Goal: Transaction & Acquisition: Purchase product/service

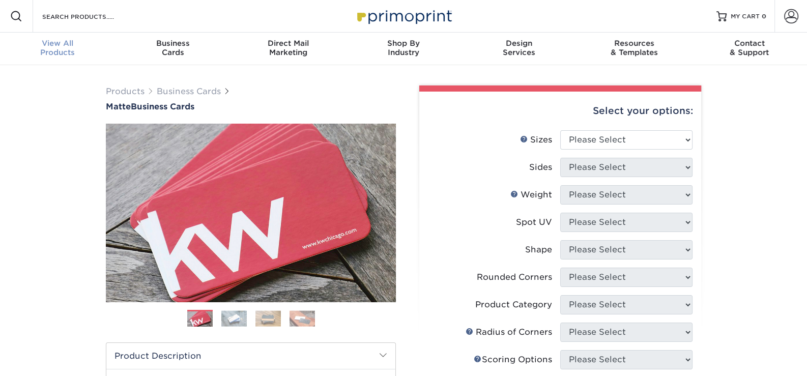
click at [63, 49] on div "View All Products" at bounding box center [58, 48] width 116 height 18
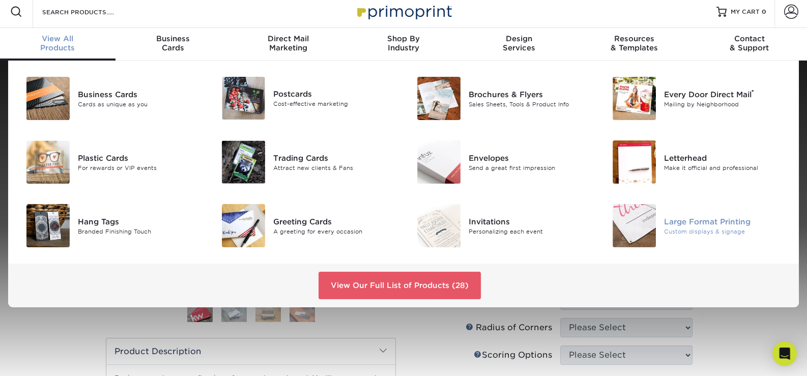
scroll to position [41, 0]
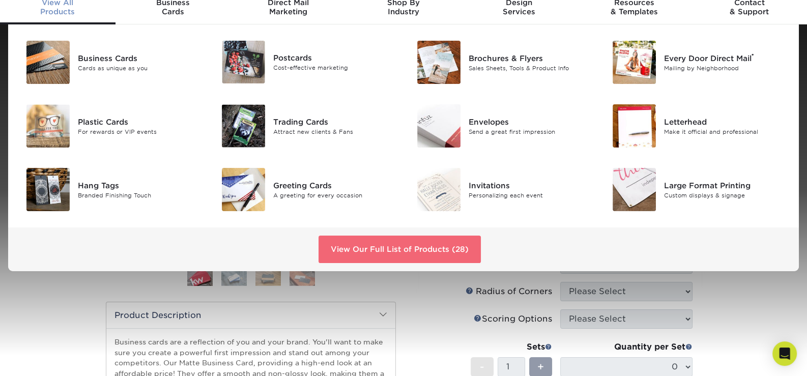
click at [395, 244] on link "View Our Full List of Products (28)" at bounding box center [400, 249] width 162 height 27
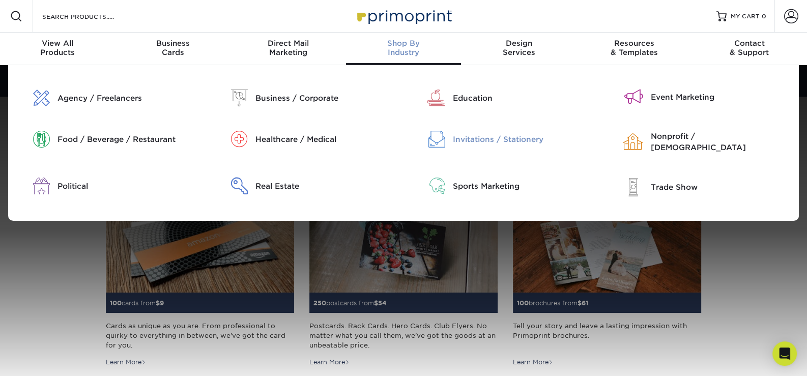
click at [513, 140] on div "Invitations / Stationery" at bounding box center [523, 139] width 140 height 11
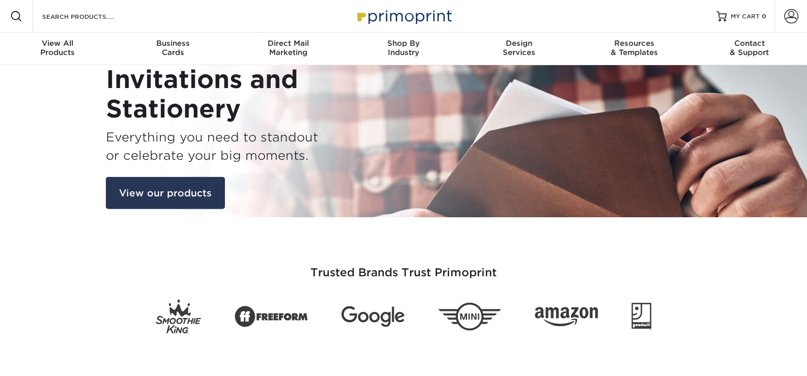
click at [126, 191] on link "View our products" at bounding box center [165, 193] width 119 height 33
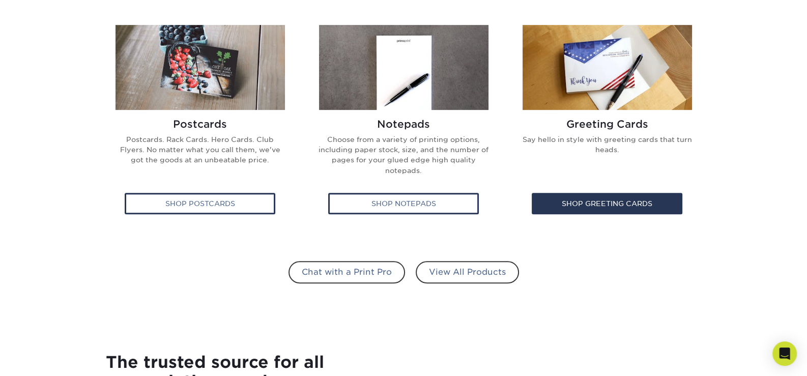
scroll to position [640, 0]
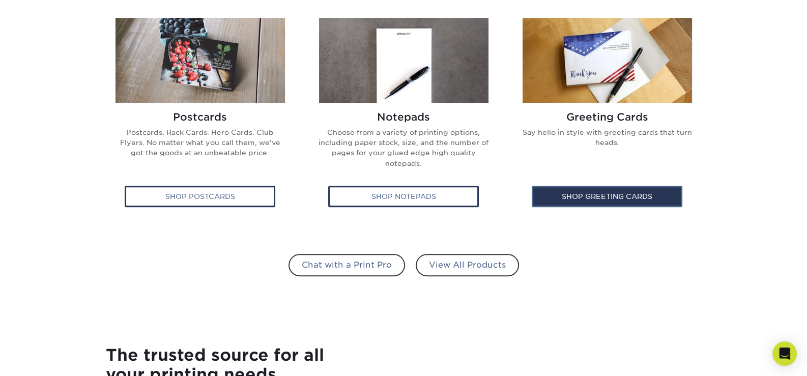
click at [616, 201] on div "Shop Greeting Cards" at bounding box center [607, 196] width 151 height 21
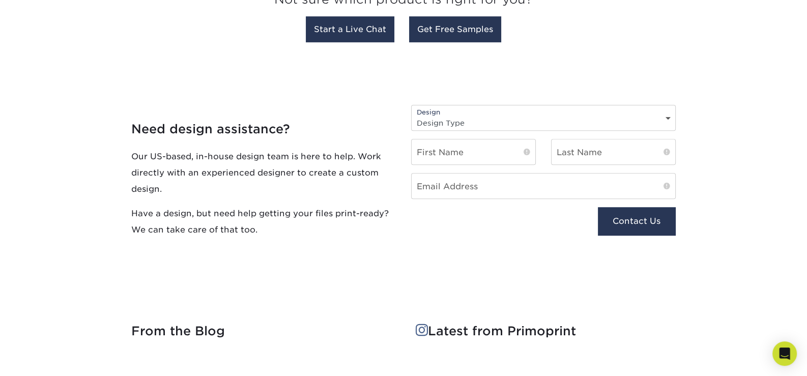
scroll to position [1056, 0]
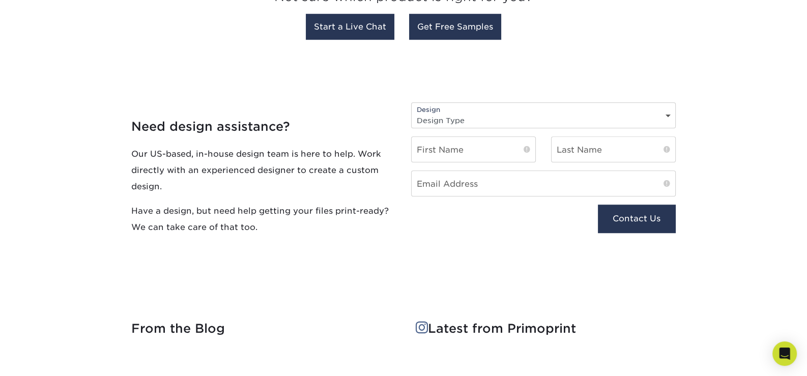
drag, startPoint x: 669, startPoint y: 123, endPoint x: 663, endPoint y: 122, distance: 6.3
click at [669, 123] on select "Design Type Design Edits New Design" at bounding box center [544, 120] width 264 height 15
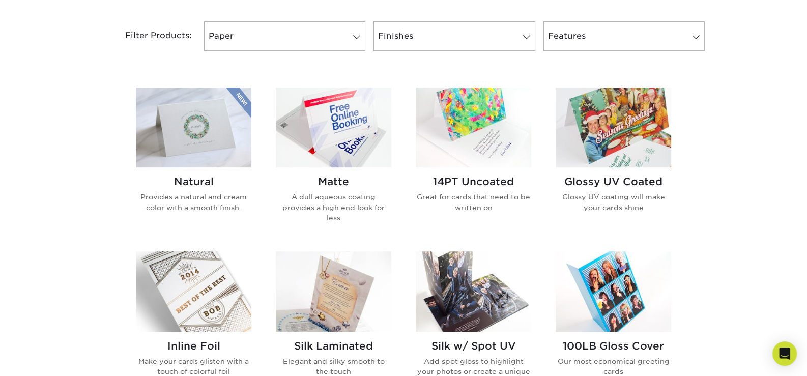
scroll to position [414, 0]
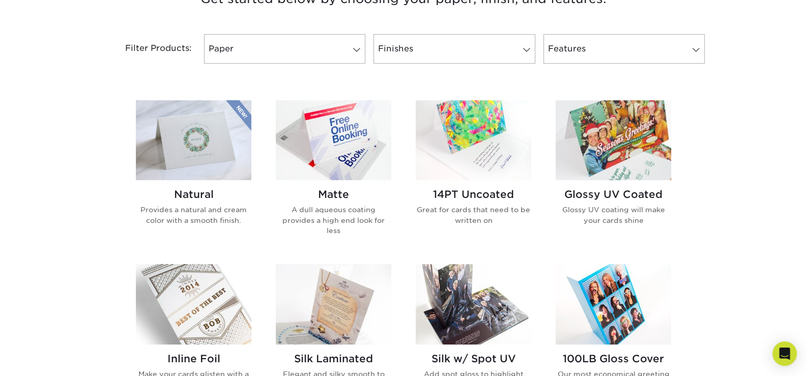
click at [213, 151] on img at bounding box center [194, 140] width 116 height 80
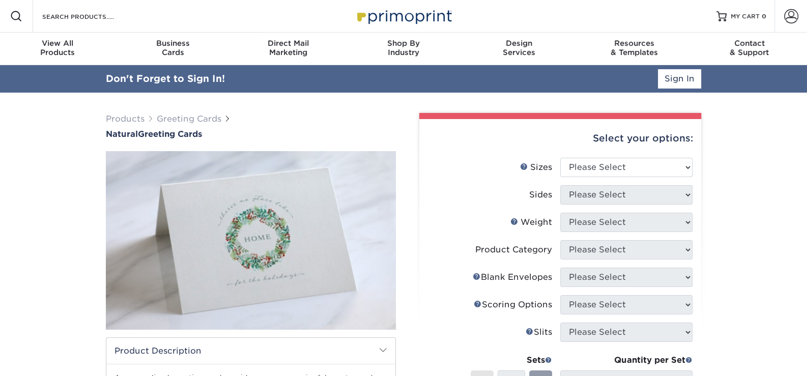
click at [647, 144] on div "Select your options:" at bounding box center [561, 138] width 266 height 39
click at [639, 176] on select "Please Select 4.25" x 11" 5.5" x 8.5" 6" x 9" 6" x 12" 7" x 10" 8.5" x 11"" at bounding box center [626, 167] width 132 height 19
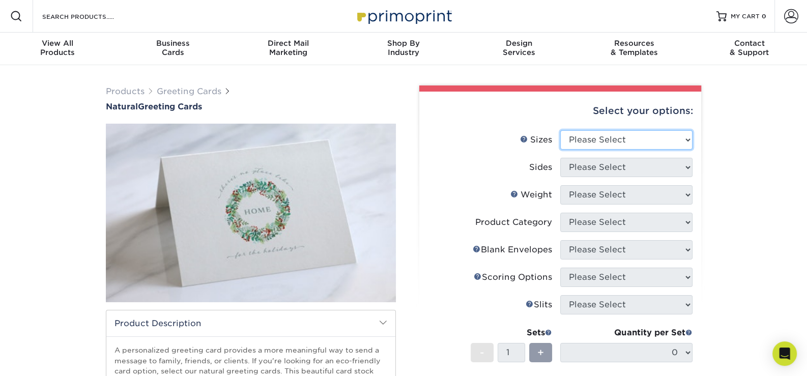
select select "5.50x8.50"
click at [560, 130] on select "Please Select 4.25" x 11" 5.5" x 8.5" 6" x 9" 6" x 12" 7" x 10" 8.5" x 11"" at bounding box center [626, 139] width 132 height 19
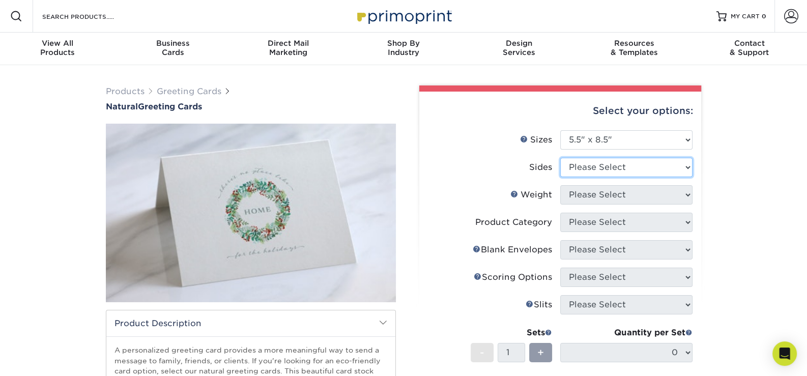
click at [639, 166] on select "Please Select Print Both Sides Print Front Only" at bounding box center [626, 167] width 132 height 19
select select "13abbda7-1d64-4f25-8bb2-c179b224825d"
click at [560, 158] on select "Please Select Print Both Sides Print Front Only" at bounding box center [626, 167] width 132 height 19
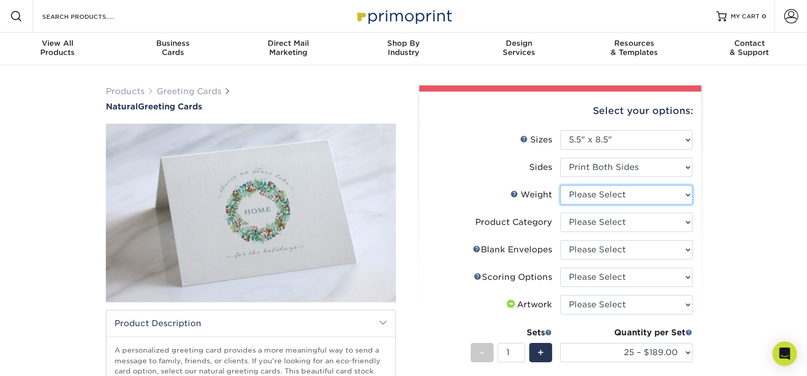
click at [639, 192] on select "Please Select 14PTNT" at bounding box center [626, 194] width 132 height 19
select select "14PTNT"
click at [560, 185] on select "Please Select 14PTNT" at bounding box center [626, 194] width 132 height 19
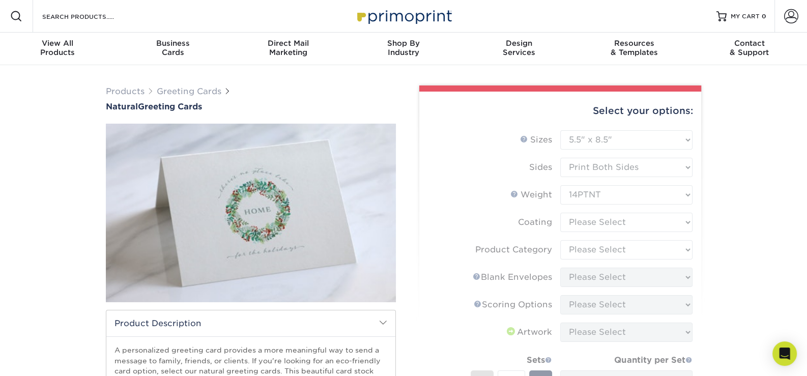
click at [617, 218] on form "Sizes Help Sizes Please Select 4.25" x 11" 5.5" x 8.5" 6" x 9" 6" x 12" 7" x 10…" at bounding box center [561, 299] width 266 height 339
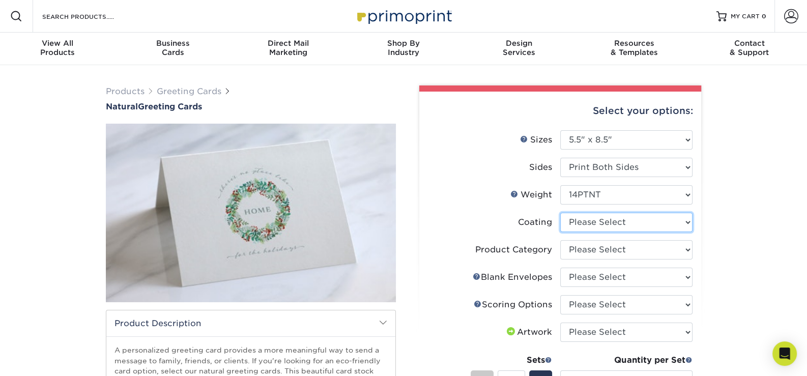
click at [648, 217] on select at bounding box center [626, 222] width 132 height 19
select select "3e7618de-abca-4bda-9f97-8b9129e913d8"
click at [560, 213] on select at bounding box center [626, 222] width 132 height 19
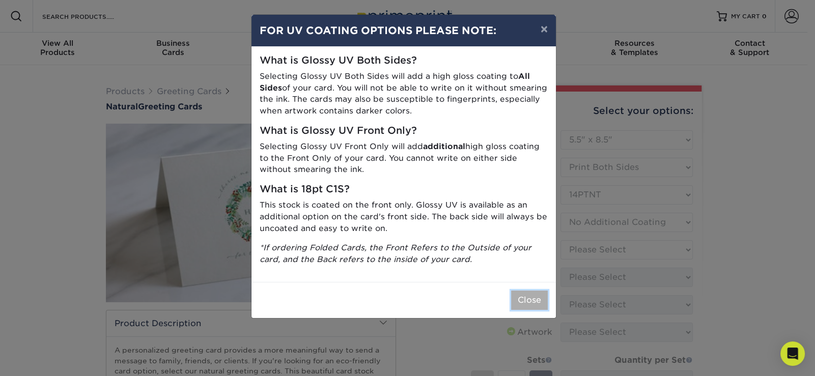
click at [530, 295] on button "Close" at bounding box center [529, 300] width 37 height 19
